Goal: Information Seeking & Learning: Find specific fact

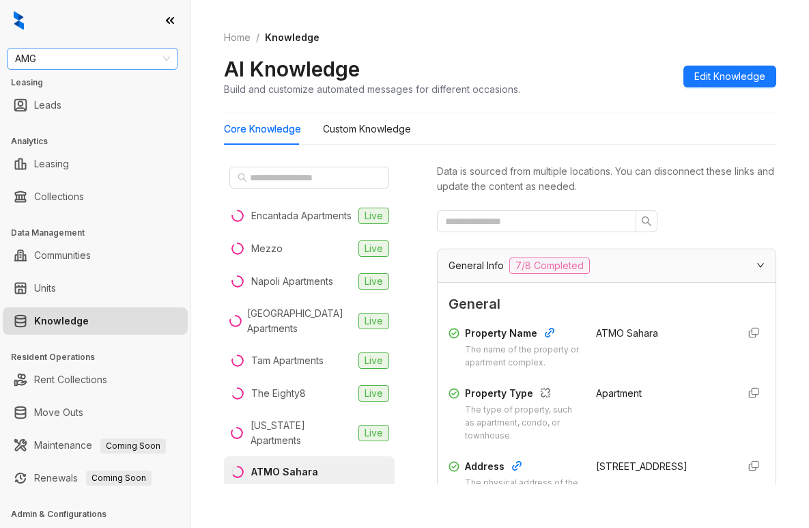
click at [136, 55] on span "AMG" at bounding box center [92, 58] width 155 height 20
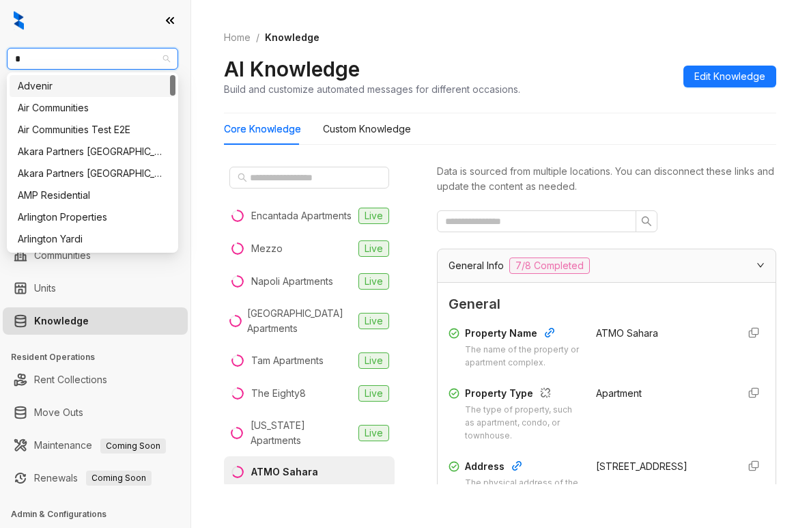
type input "**"
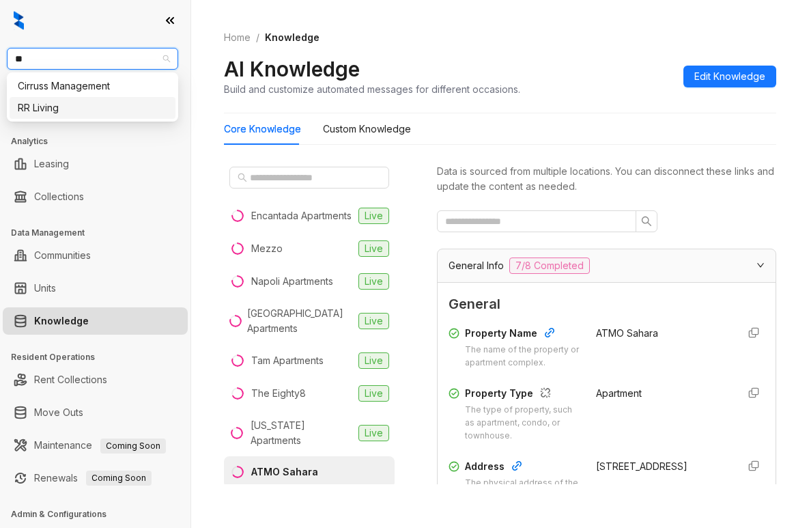
click at [74, 103] on div "RR Living" at bounding box center [92, 107] width 149 height 15
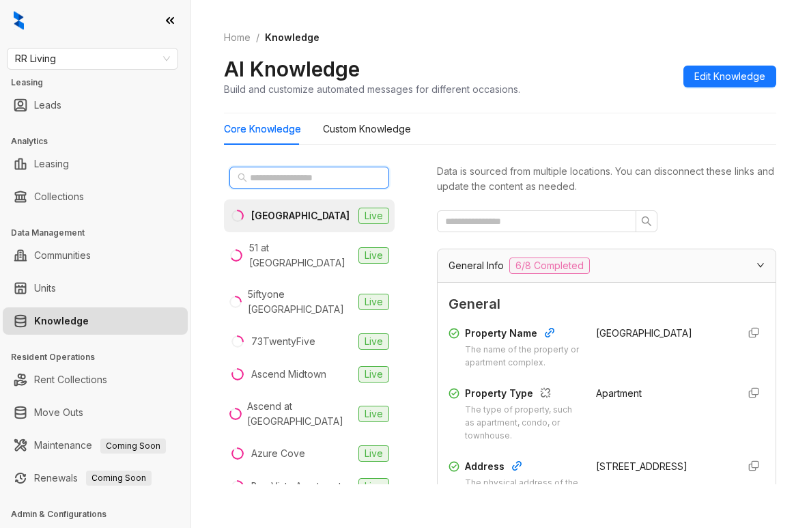
click at [283, 176] on input "text" at bounding box center [310, 177] width 120 height 15
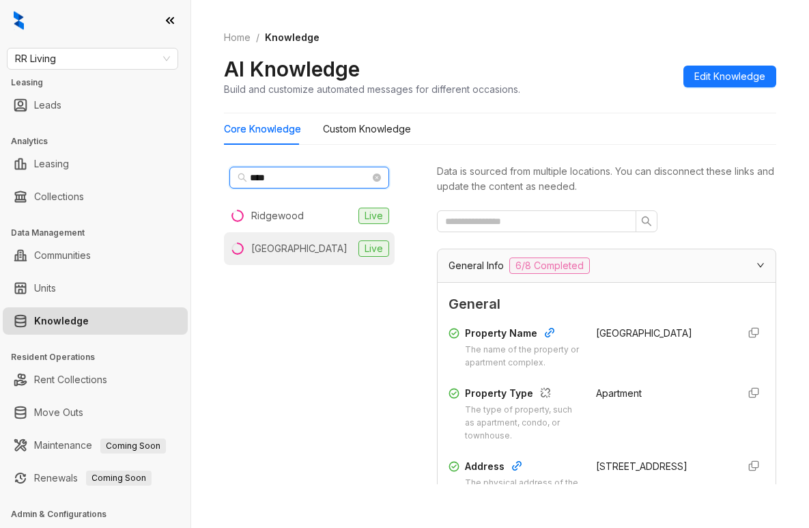
type input "****"
click at [265, 240] on li "Woodland Oaks Live" at bounding box center [309, 248] width 171 height 33
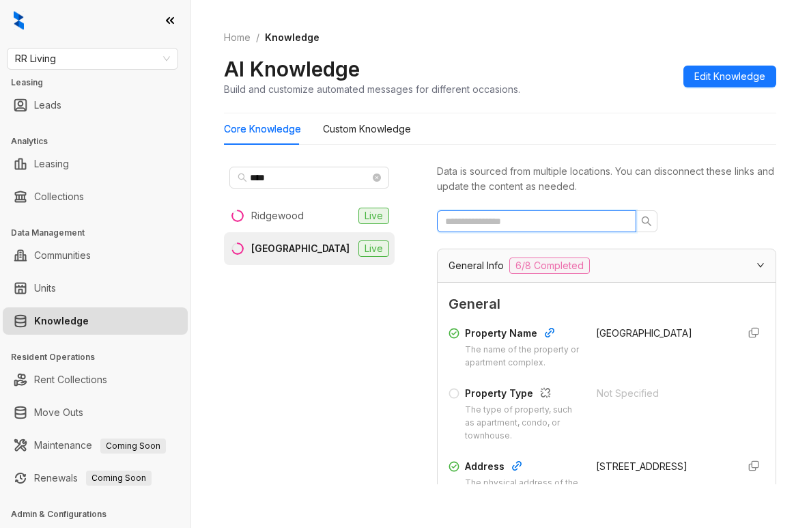
click at [566, 223] on input "text" at bounding box center [531, 221] width 172 height 15
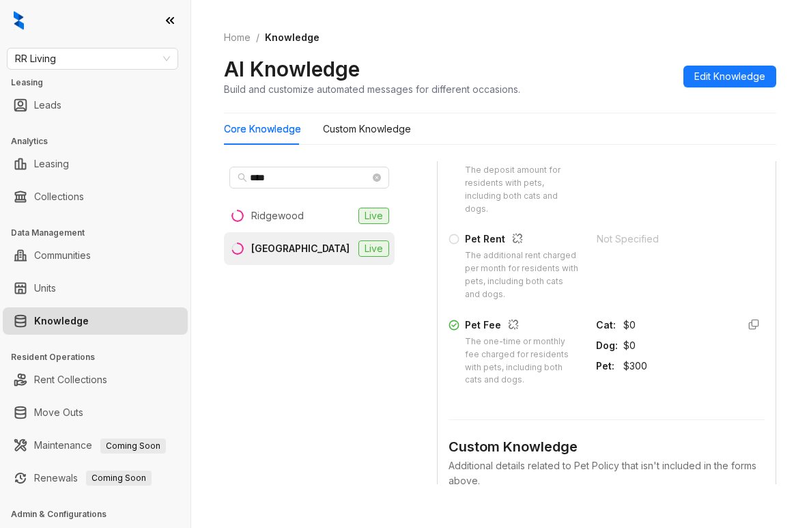
scroll to position [546, 0]
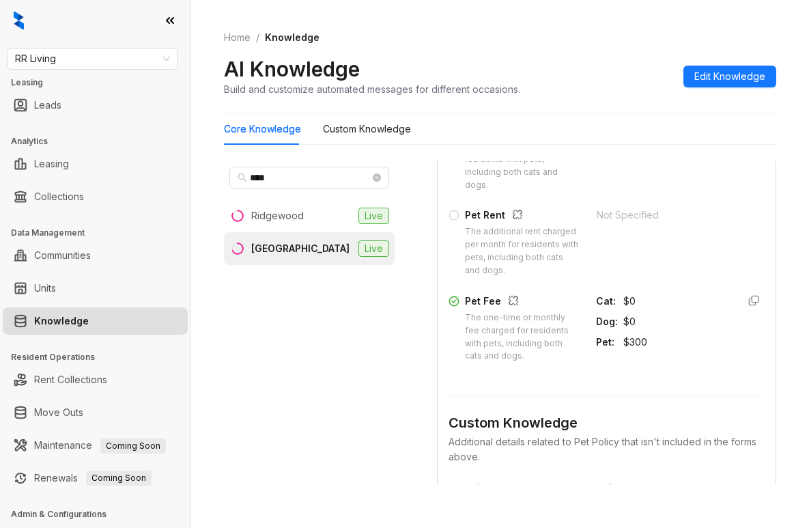
type input "***"
drag, startPoint x: 607, startPoint y: 379, endPoint x: 632, endPoint y: 381, distance: 25.3
click at [632, 349] on div "Pet : $300" at bounding box center [661, 341] width 131 height 15
copy div "$300"
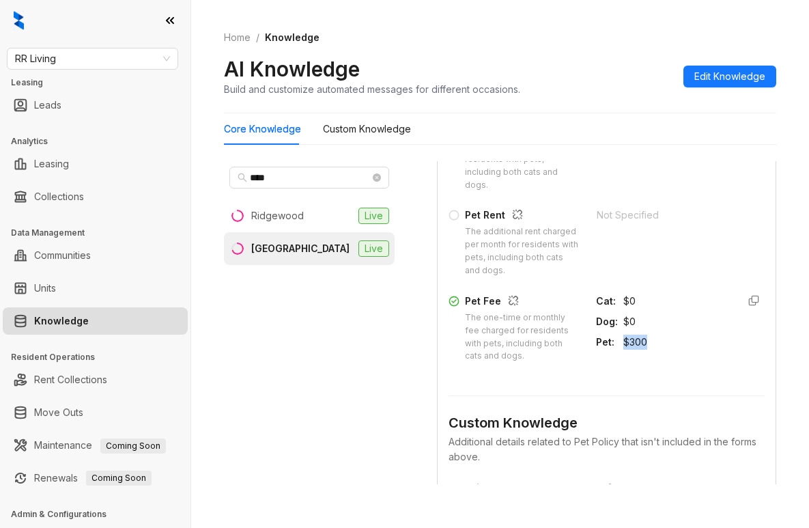
scroll to position [410, 0]
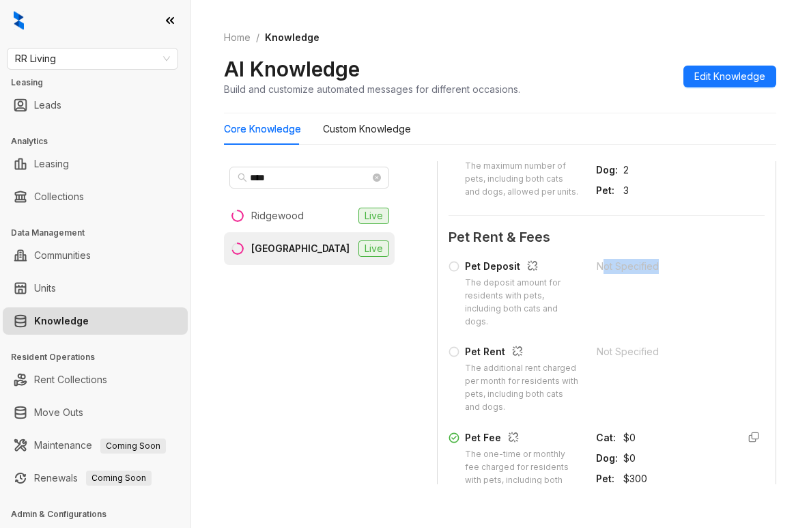
drag, startPoint x: 588, startPoint y: 293, endPoint x: 640, endPoint y: 297, distance: 52.0
click at [642, 274] on div "Not Specified" at bounding box center [663, 266] width 132 height 15
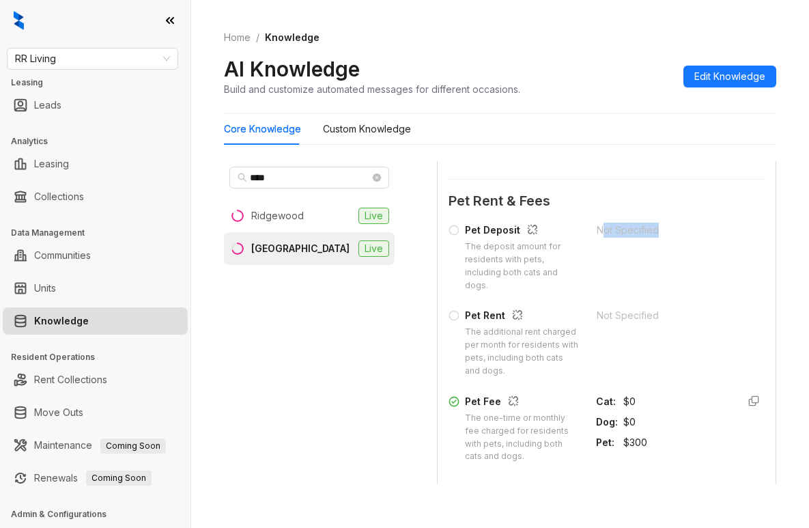
scroll to position [478, 0]
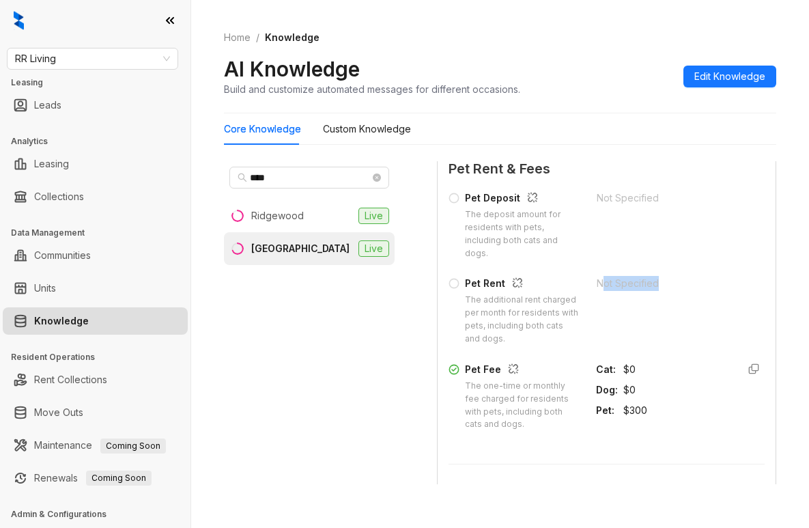
drag, startPoint x: 590, startPoint y: 311, endPoint x: 644, endPoint y: 313, distance: 54.6
click at [644, 291] on div "Not Specified" at bounding box center [663, 283] width 132 height 15
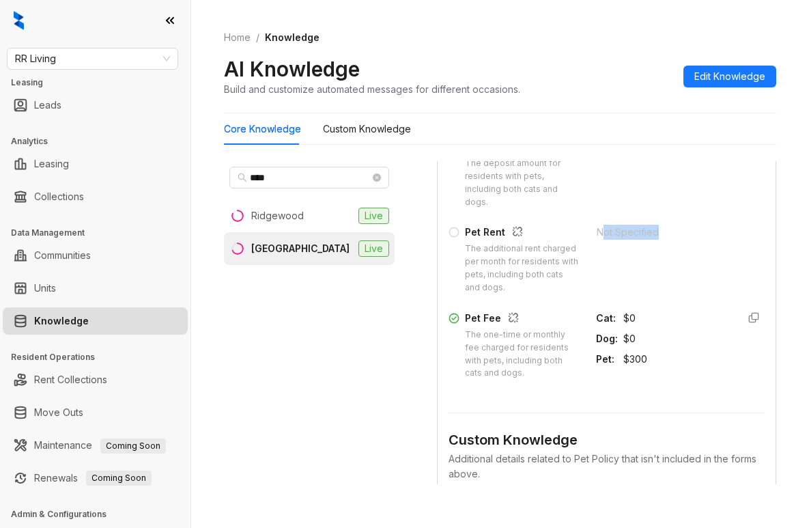
scroll to position [524, 0]
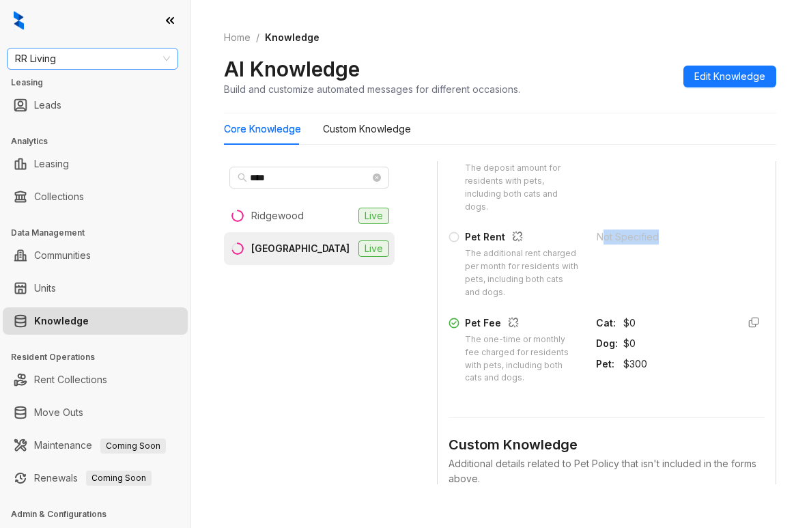
click at [148, 59] on span "RR Living" at bounding box center [92, 58] width 155 height 20
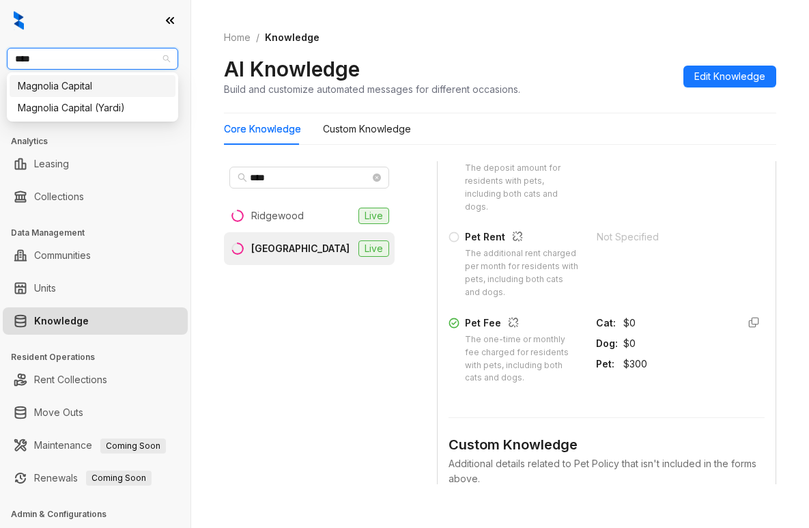
type input "*****"
click at [109, 93] on div "Magnolia Capital" at bounding box center [92, 85] width 149 height 15
